Goal: Task Accomplishment & Management: Complete application form

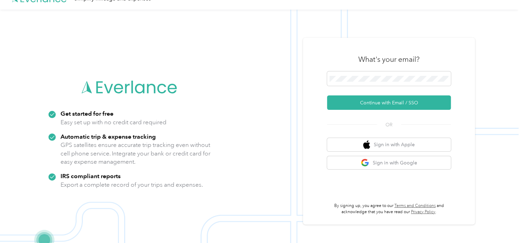
scroll to position [22, 0]
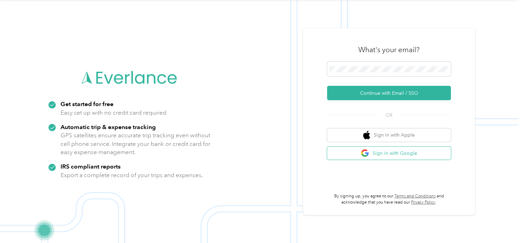
click at [367, 155] on img "button" at bounding box center [365, 153] width 9 height 9
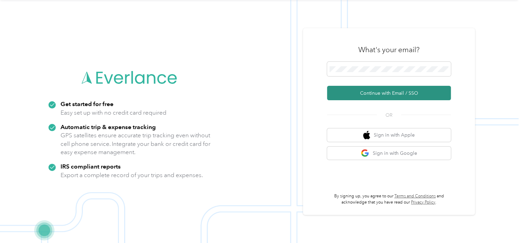
click at [381, 96] on button "Continue with Email / SSO" at bounding box center [389, 93] width 124 height 14
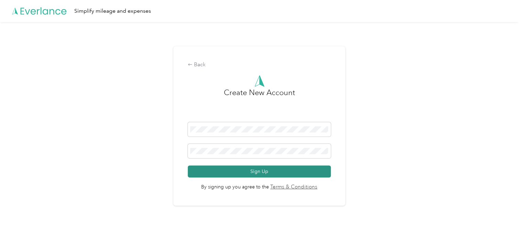
click at [248, 173] on button "Sign Up" at bounding box center [259, 172] width 143 height 12
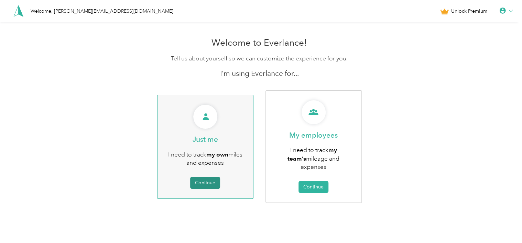
click at [199, 179] on button "Continue" at bounding box center [205, 183] width 30 height 12
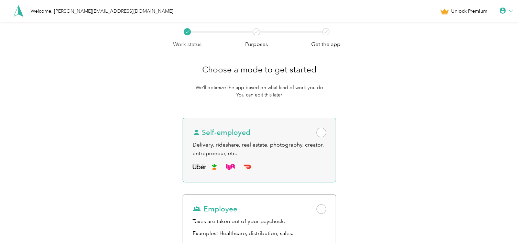
click at [325, 132] on span at bounding box center [321, 133] width 10 height 10
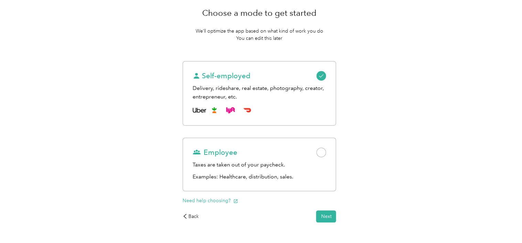
scroll to position [69, 0]
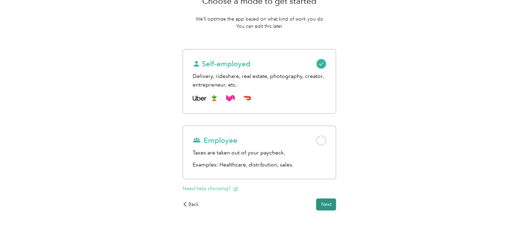
click at [331, 204] on button "Next" at bounding box center [326, 205] width 20 height 12
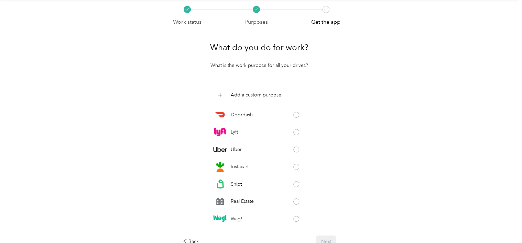
scroll to position [34, 0]
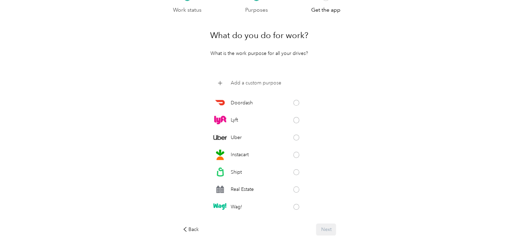
click at [257, 81] on p "Add a custom purpose" at bounding box center [255, 82] width 51 height 7
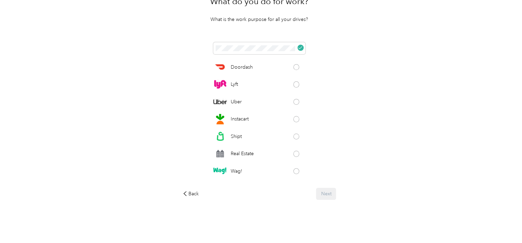
click at [448, 99] on div "Work status Purposes Get the app What do you do for work? What is the work purp…" at bounding box center [259, 99] width 518 height 290
click at [414, 145] on div "Work status Purposes Get the app What do you do for work? What is the work purp…" at bounding box center [259, 99] width 518 height 290
click at [301, 48] on icon at bounding box center [300, 48] width 4 height 4
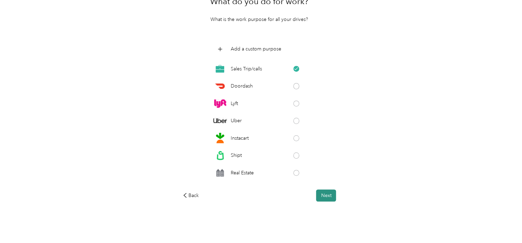
click at [322, 198] on button "Next" at bounding box center [326, 196] width 20 height 12
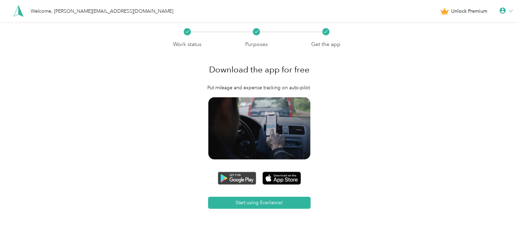
click at [241, 177] on img at bounding box center [237, 178] width 38 height 13
click at [385, 100] on div "Work status Purposes Get the app Download the app for free Put mileage and expe…" at bounding box center [259, 143] width 518 height 242
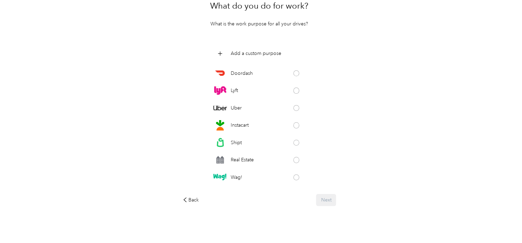
scroll to position [68, 0]
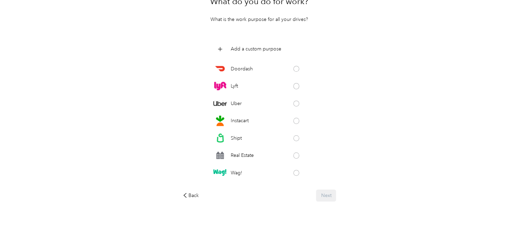
scroll to position [69, 0]
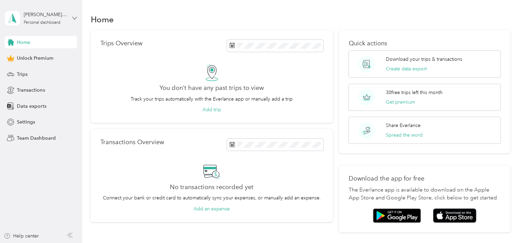
click at [75, 18] on icon at bounding box center [74, 18] width 5 height 5
click at [112, 39] on div "You’re signed in as [PERSON_NAME][EMAIL_ADDRESS][DOMAIN_NAME] Log out" at bounding box center [97, 46] width 184 height 39
click at [73, 15] on div "[PERSON_NAME][EMAIL_ADDRESS][DOMAIN_NAME] Personal dashboard" at bounding box center [41, 18] width 72 height 24
click at [57, 55] on div "Log out" at bounding box center [97, 57] width 174 height 12
